Goal: Task Accomplishment & Management: Manage account settings

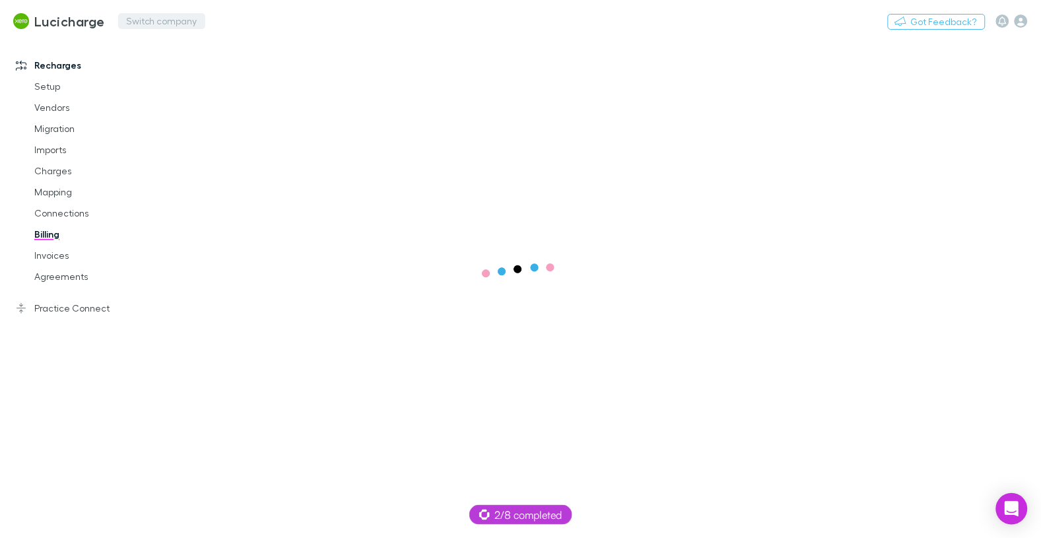
click at [133, 22] on button "Switch company" at bounding box center [161, 21] width 87 height 16
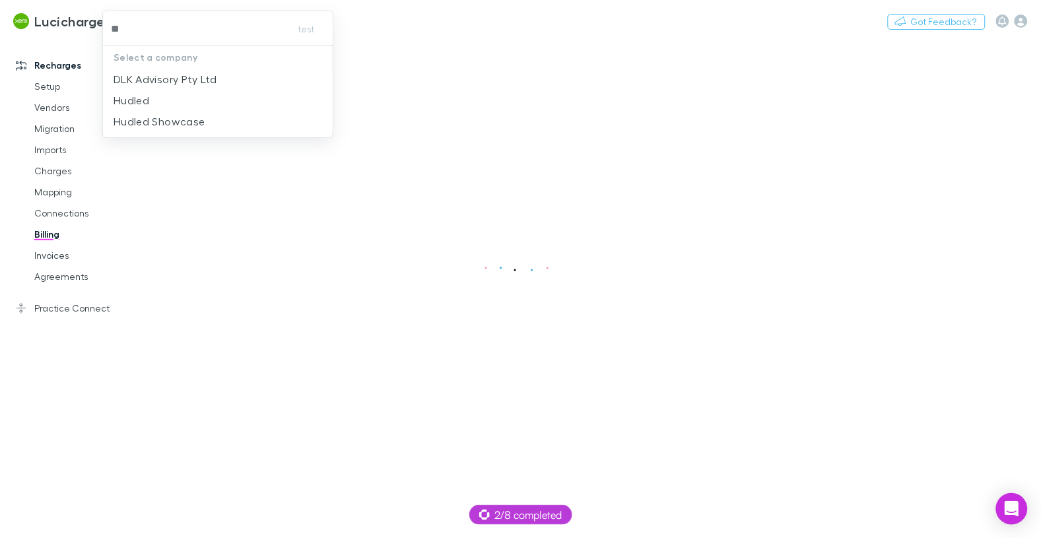
type input "***"
drag, startPoint x: 197, startPoint y: 79, endPoint x: 230, endPoint y: 81, distance: 33.7
click at [197, 79] on p "DLK Advisory Pty Ltd" at bounding box center [165, 79] width 103 height 16
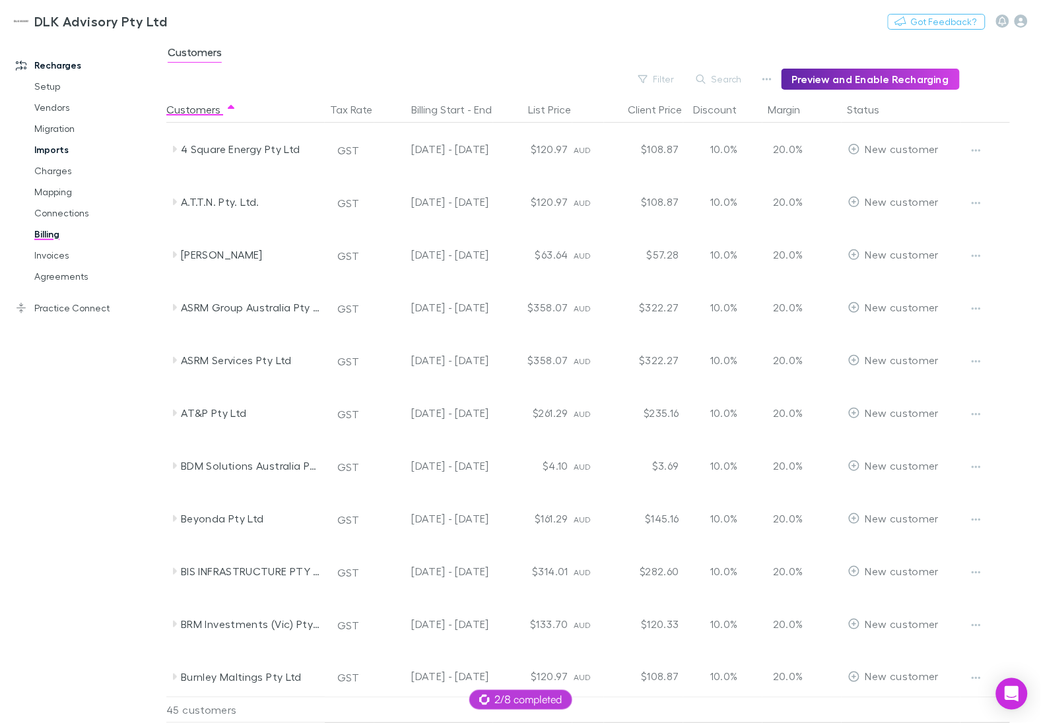
click at [59, 139] on link "Imports" at bounding box center [92, 149] width 143 height 21
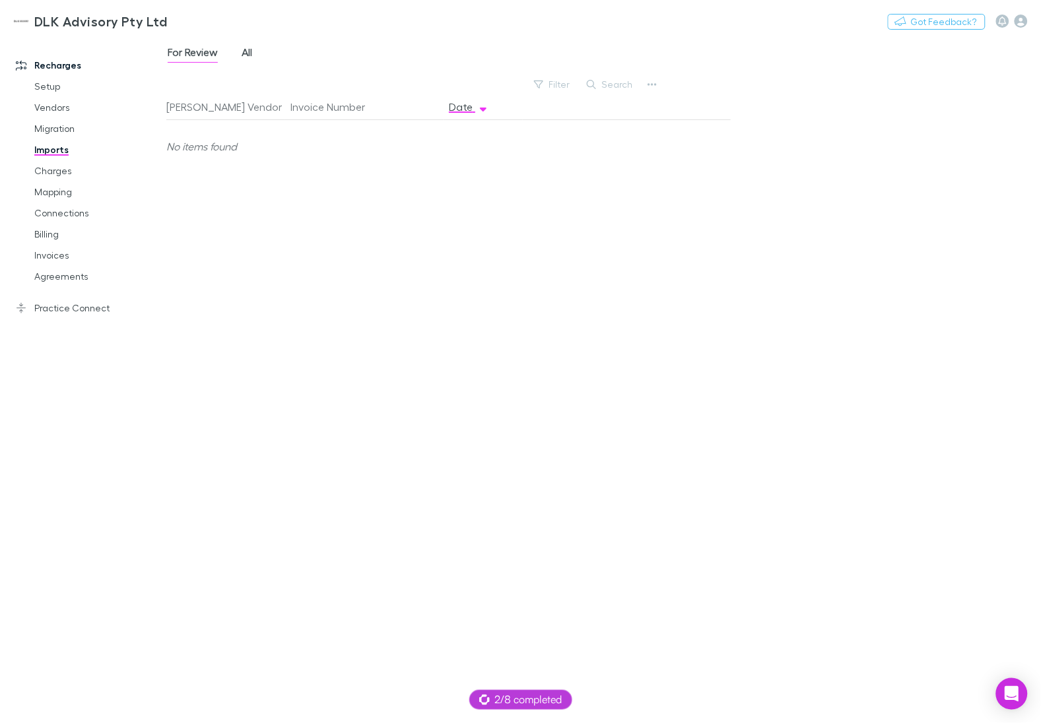
click at [243, 53] on span "All" at bounding box center [247, 54] width 11 height 17
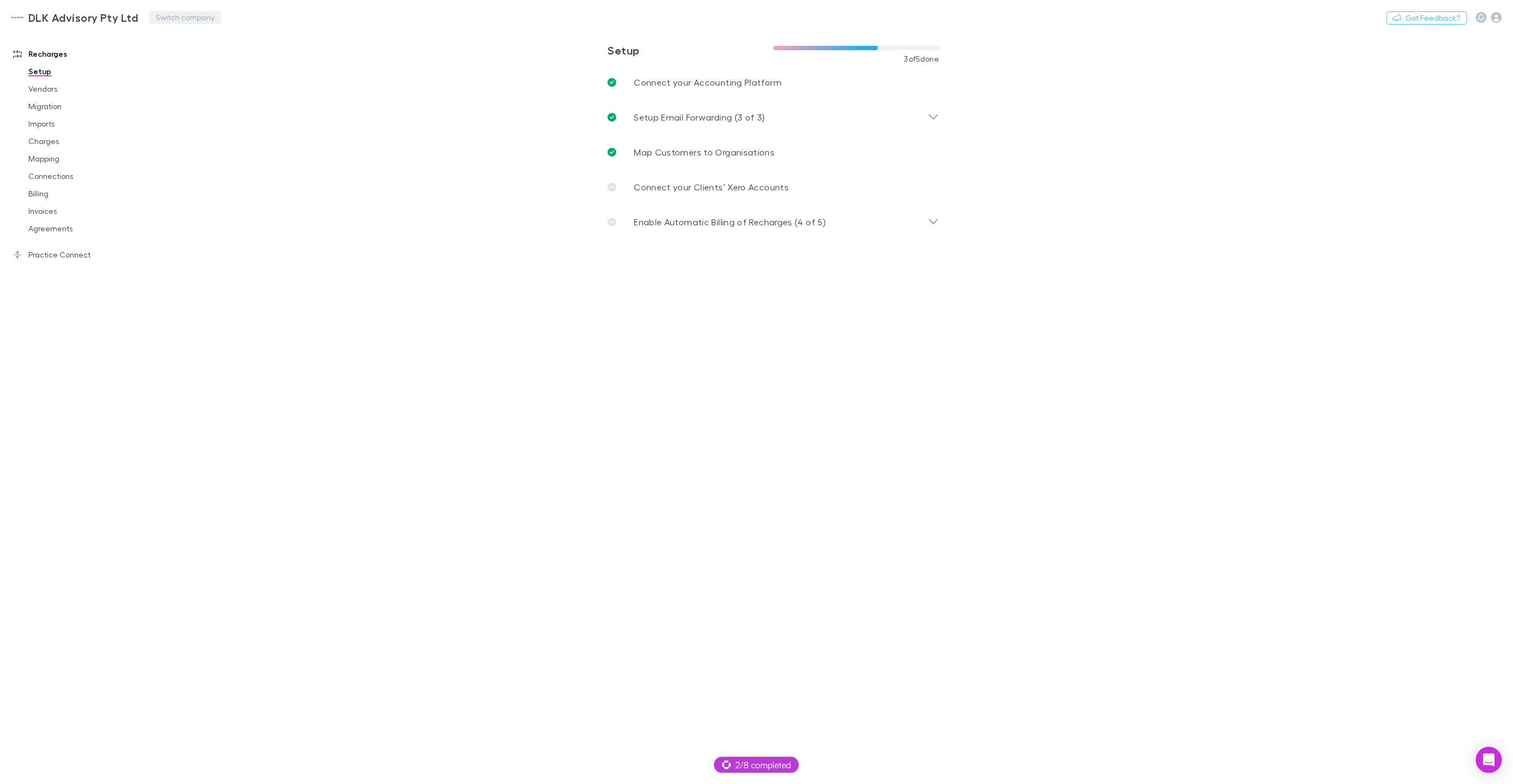
click at [185, 17] on button "Switch company" at bounding box center [184, 17] width 72 height 13
type input "***"
click at [220, 65] on p "361 Degree Consultancy Pte Ltd" at bounding box center [221, 65] width 131 height 13
click at [663, 145] on p "Map Customers to Organisations" at bounding box center [704, 152] width 140 height 13
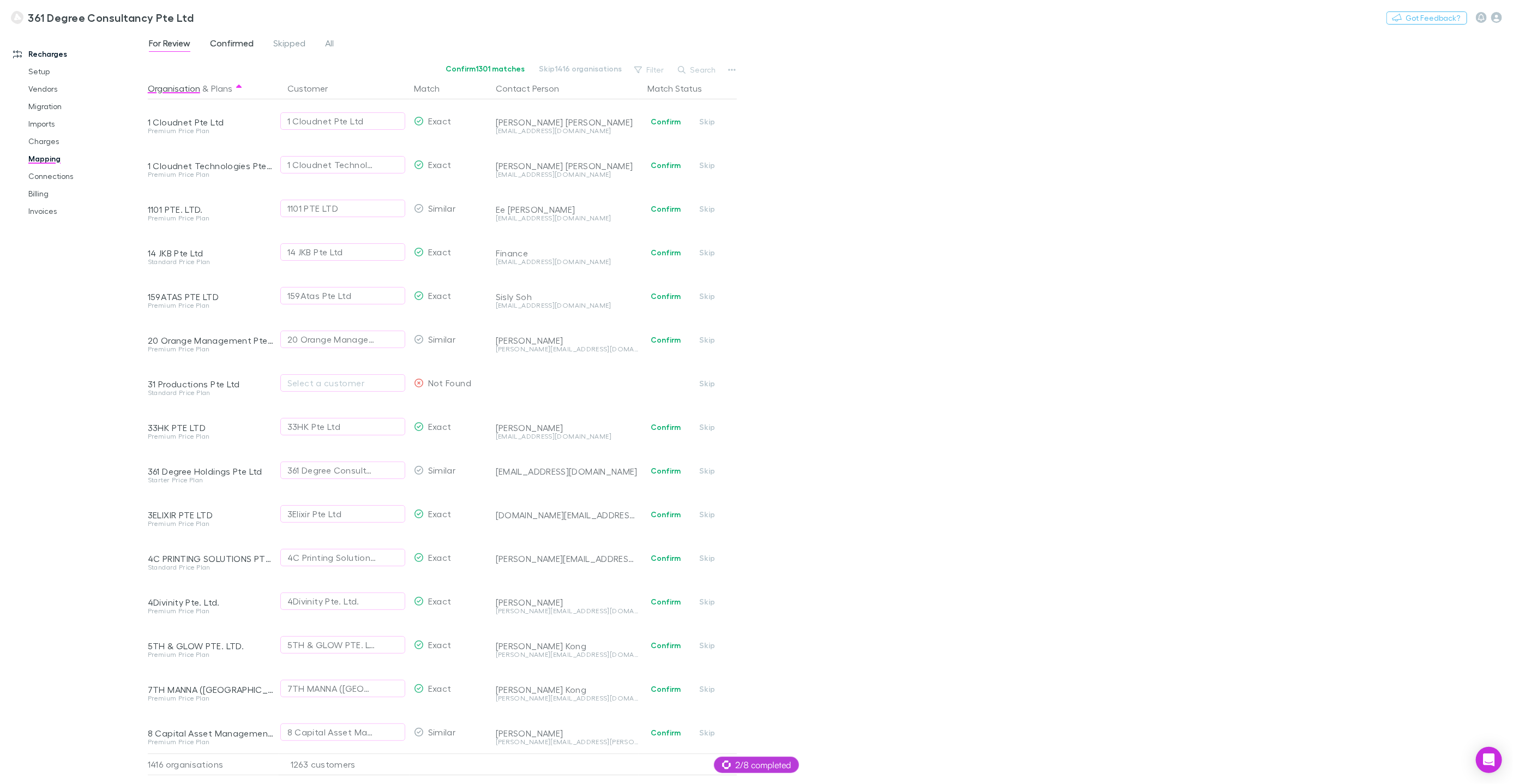
click at [222, 45] on span "Confirmed" at bounding box center [231, 45] width 44 height 14
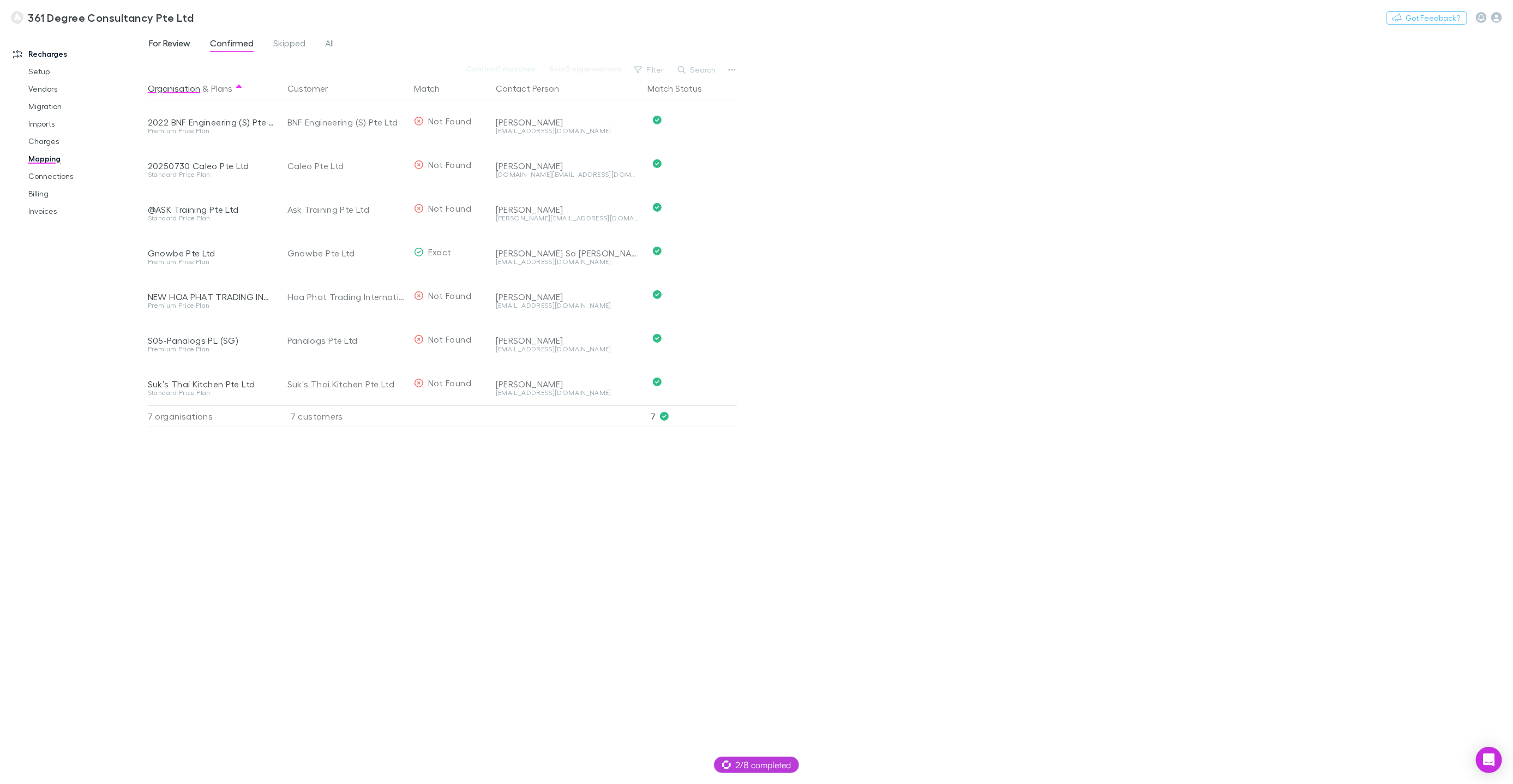
click at [188, 44] on span "For Review" at bounding box center [169, 45] width 41 height 14
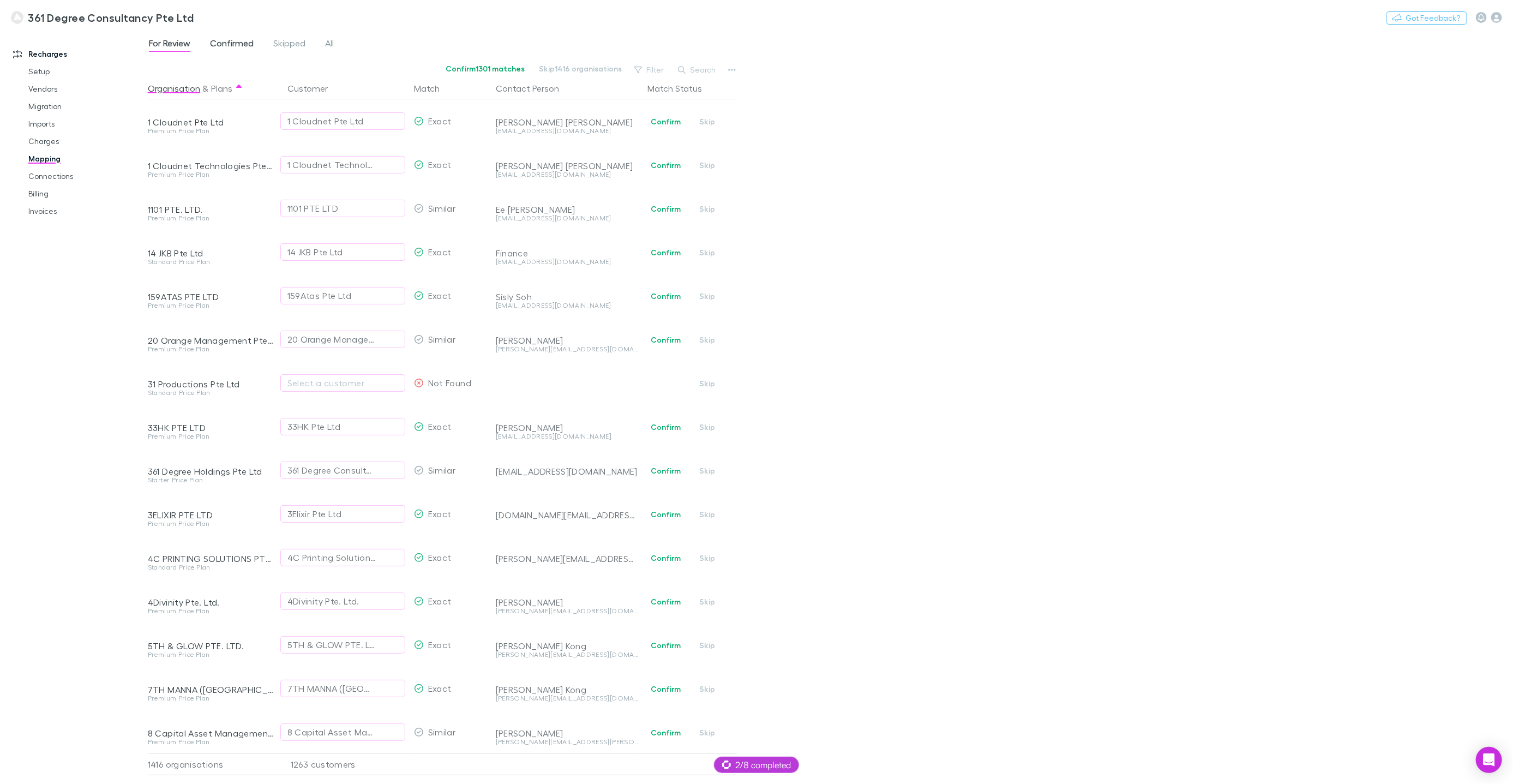
click at [235, 43] on span "Confirmed" at bounding box center [231, 45] width 44 height 14
